Goal: Task Accomplishment & Management: Complete application form

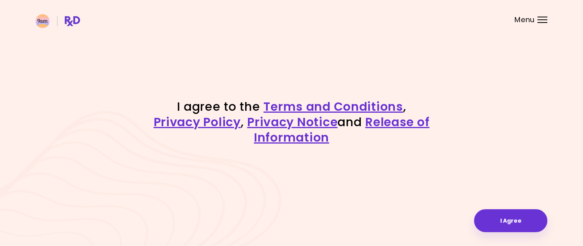
click at [529, 241] on div "I agree to the Terms and Conditions , Privacy Policy , Privacy Notice and Relea…" at bounding box center [291, 123] width 583 height 246
click at [519, 229] on button "I Agree" at bounding box center [510, 221] width 73 height 23
